Goal: Find contact information: Find contact information

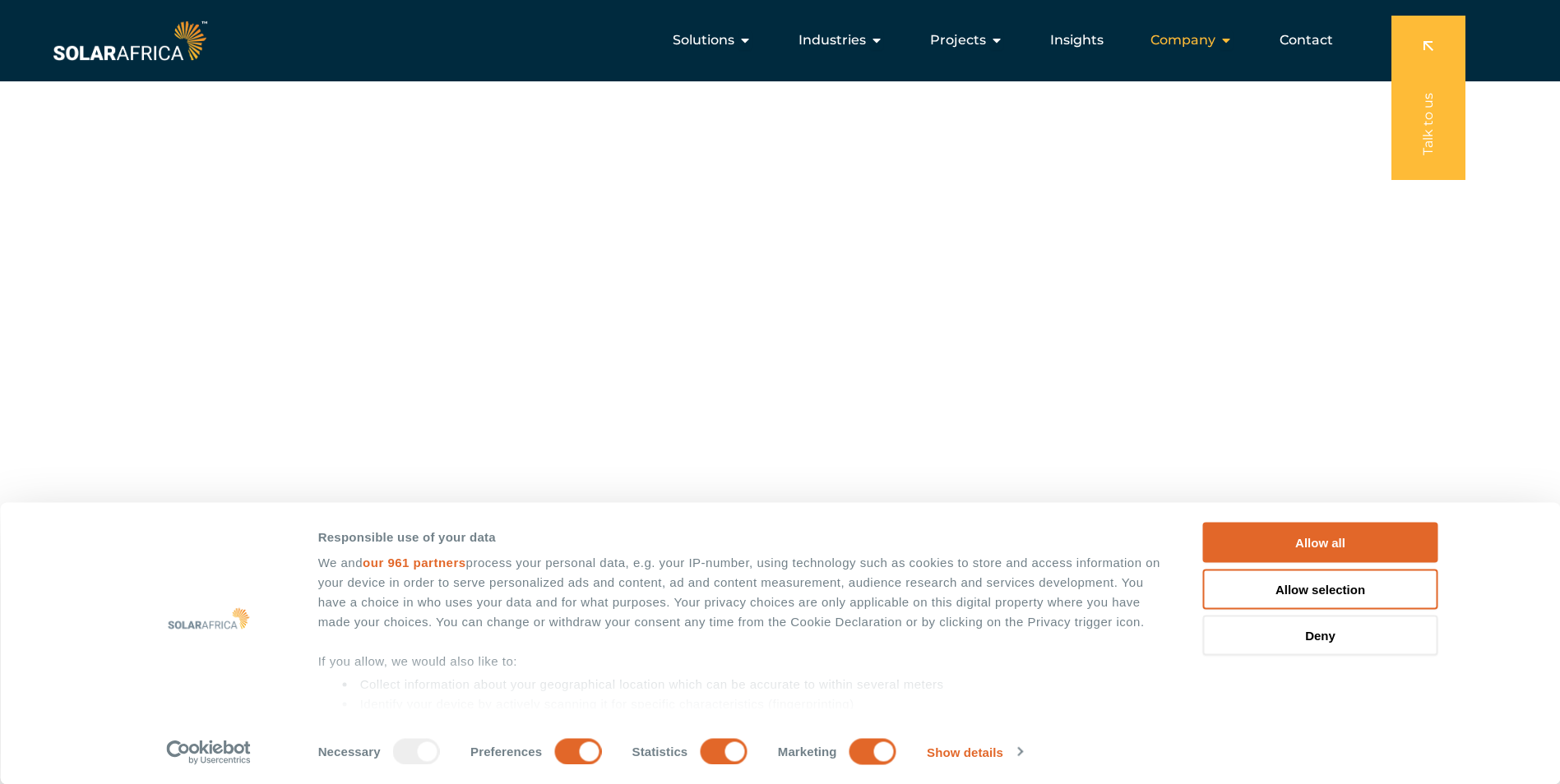
scroll to position [169, 0]
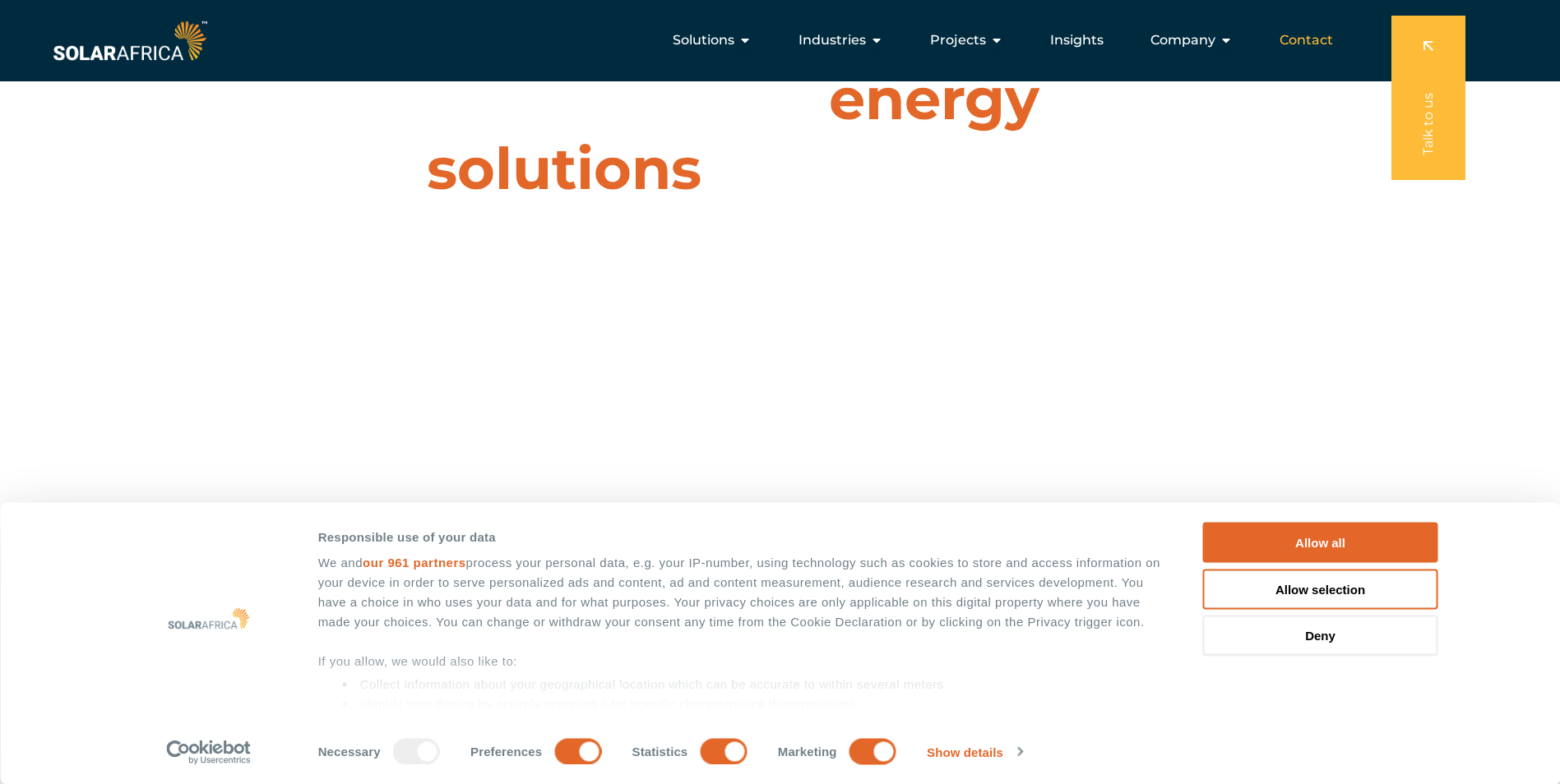
click at [1307, 45] on span "Contact" at bounding box center [1307, 40] width 54 height 20
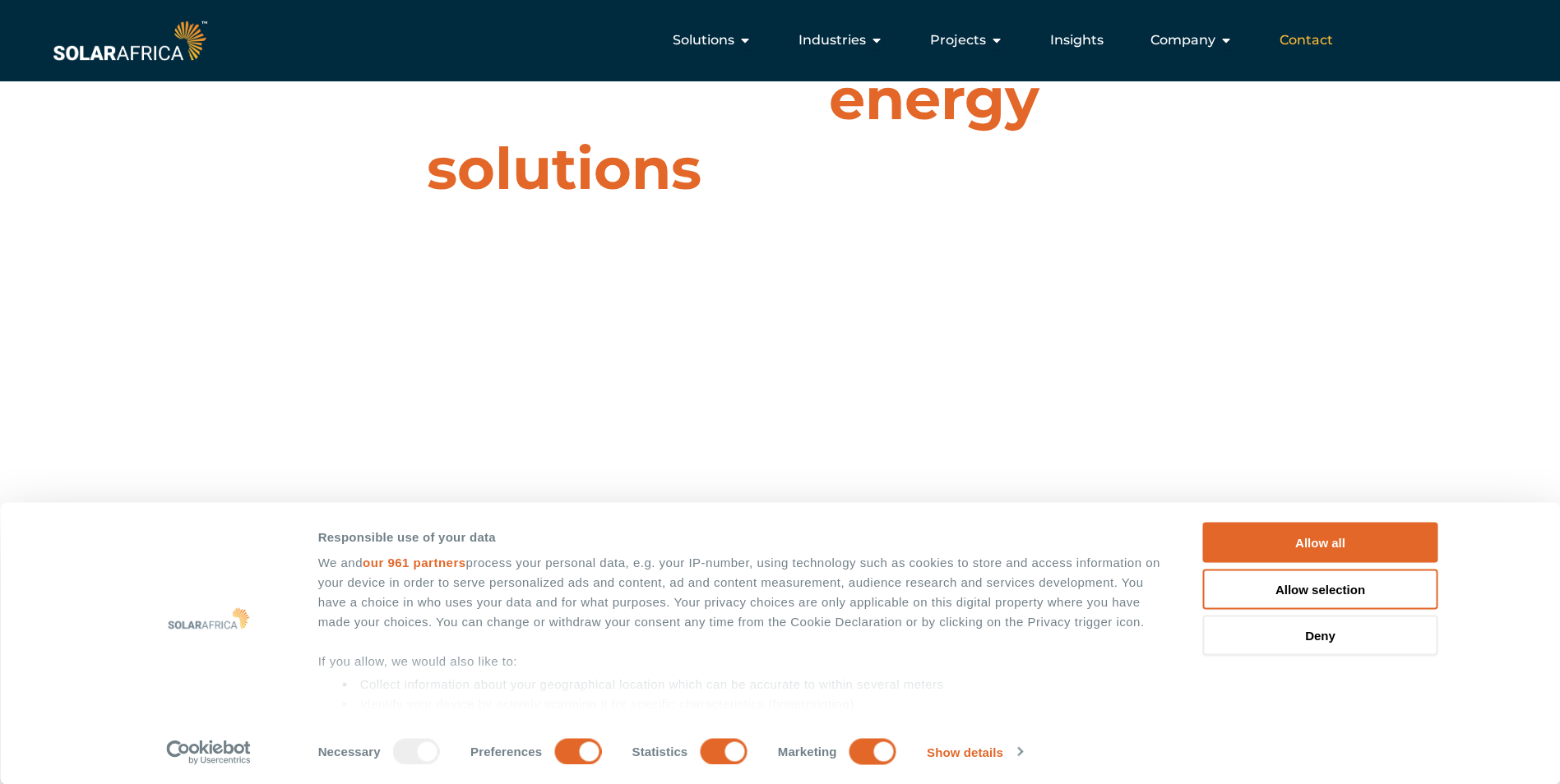
click at [1288, 40] on span "Contact" at bounding box center [1307, 40] width 54 height 20
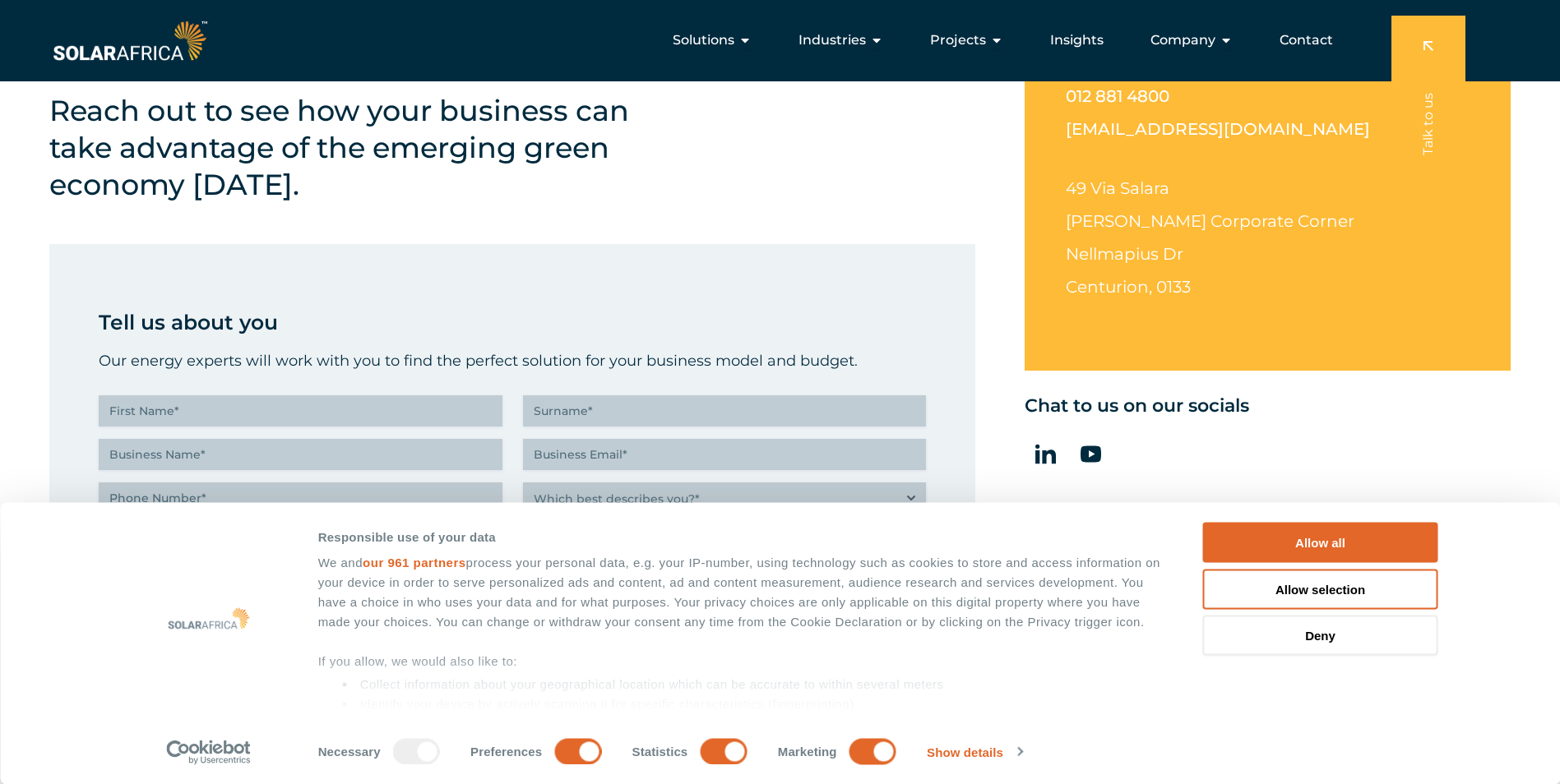
scroll to position [575, 0]
